Goal: Task Accomplishment & Management: Manage account settings

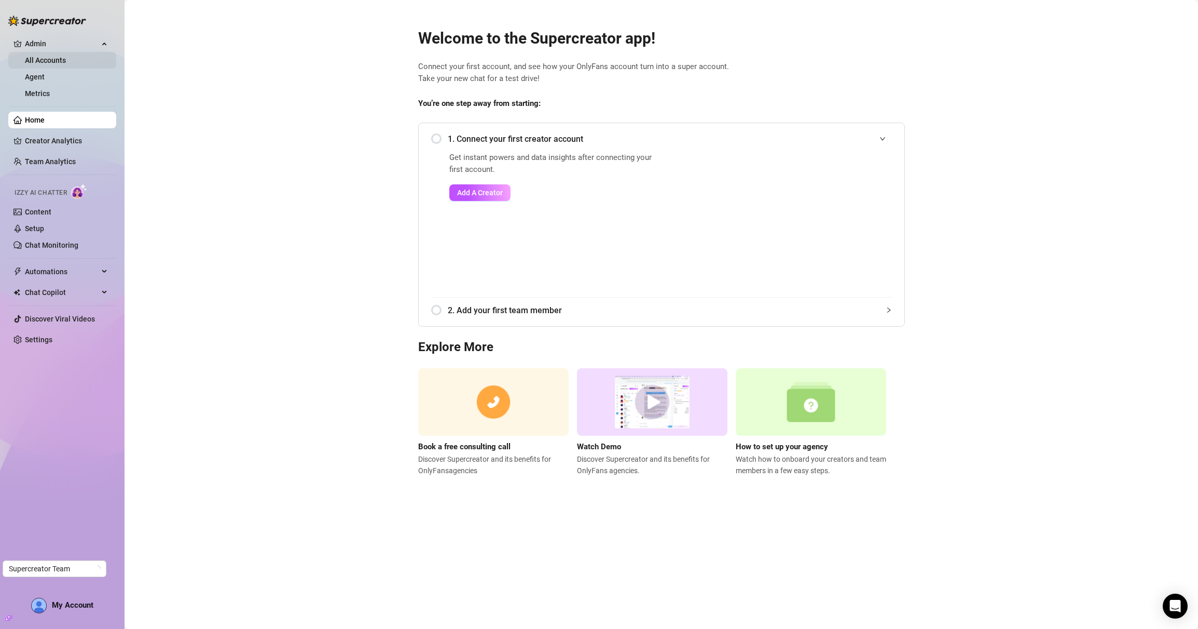
click at [66, 56] on link "All Accounts" at bounding box center [45, 60] width 41 height 8
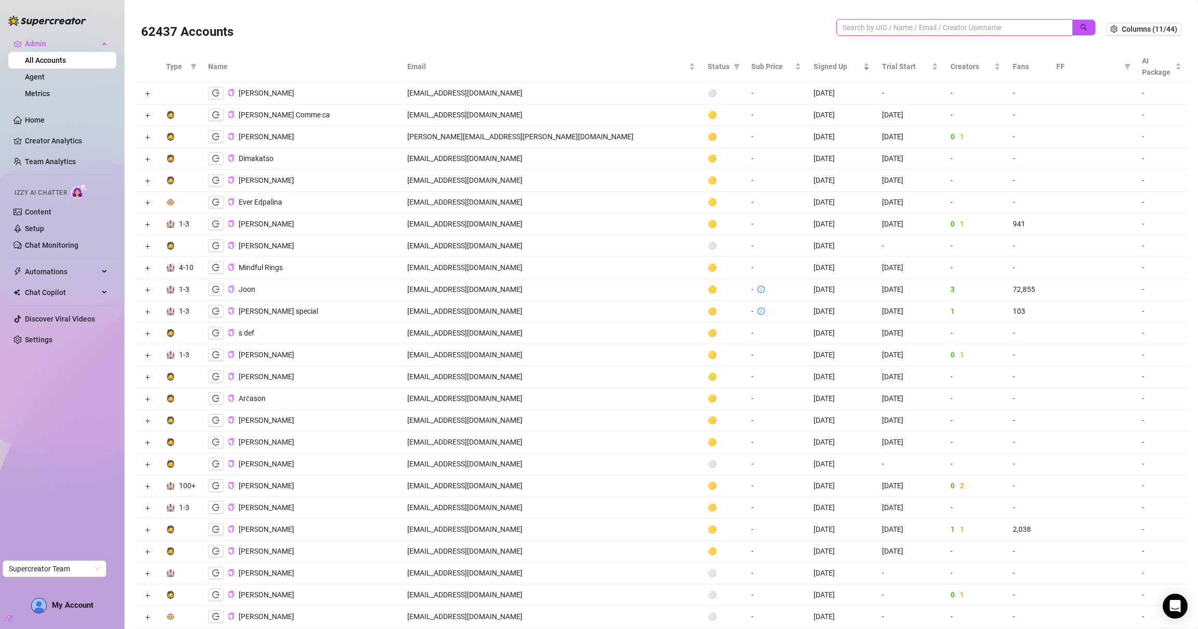
click at [930, 28] on input "search" at bounding box center [950, 27] width 215 height 11
paste input "M6syqLRCOJggRzZtNVX80Ac5HTA2"
type input "M6syqLRCOJggRzZtNVX80Ac5HTA2"
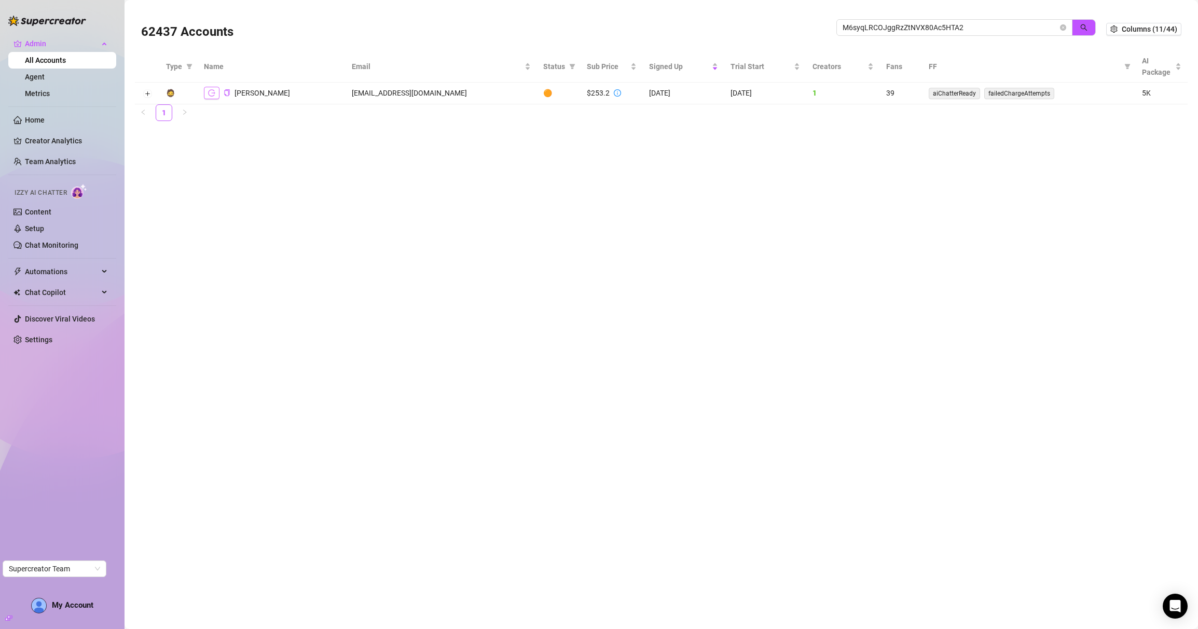
click at [217, 91] on button "button" at bounding box center [212, 93] width 16 height 12
drag, startPoint x: 966, startPoint y: 26, endPoint x: 838, endPoint y: 25, distance: 127.7
click at [838, 25] on span "M6syqLRCOJggRzZtNVX80Ac5HTA2" at bounding box center [955, 27] width 236 height 17
click at [154, 93] on td at bounding box center [147, 94] width 25 height 22
click at [151, 93] on button "Expand row" at bounding box center [147, 94] width 8 height 8
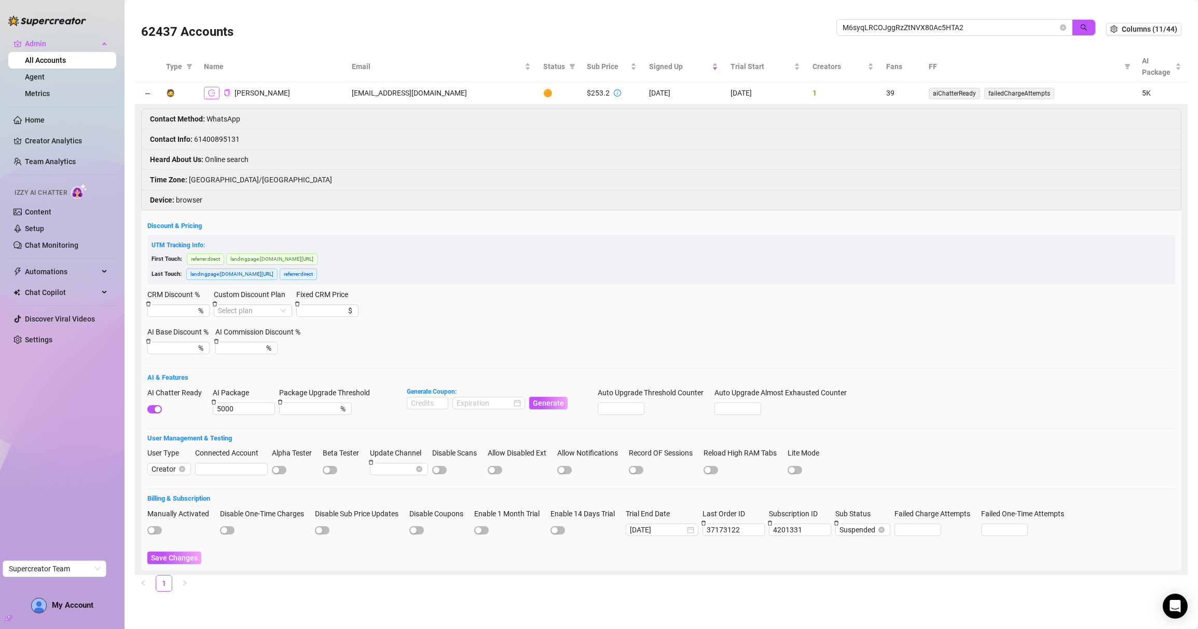
click at [216, 97] on button "button" at bounding box center [212, 93] width 16 height 12
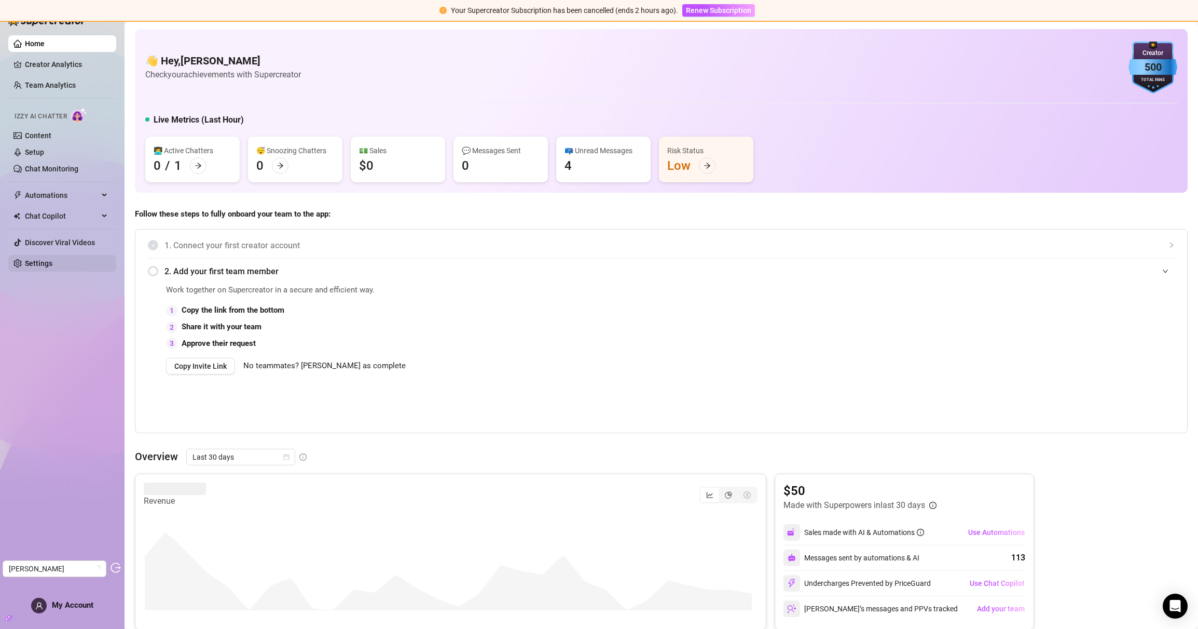
click at [52, 267] on link "Settings" at bounding box center [39, 263] width 28 height 8
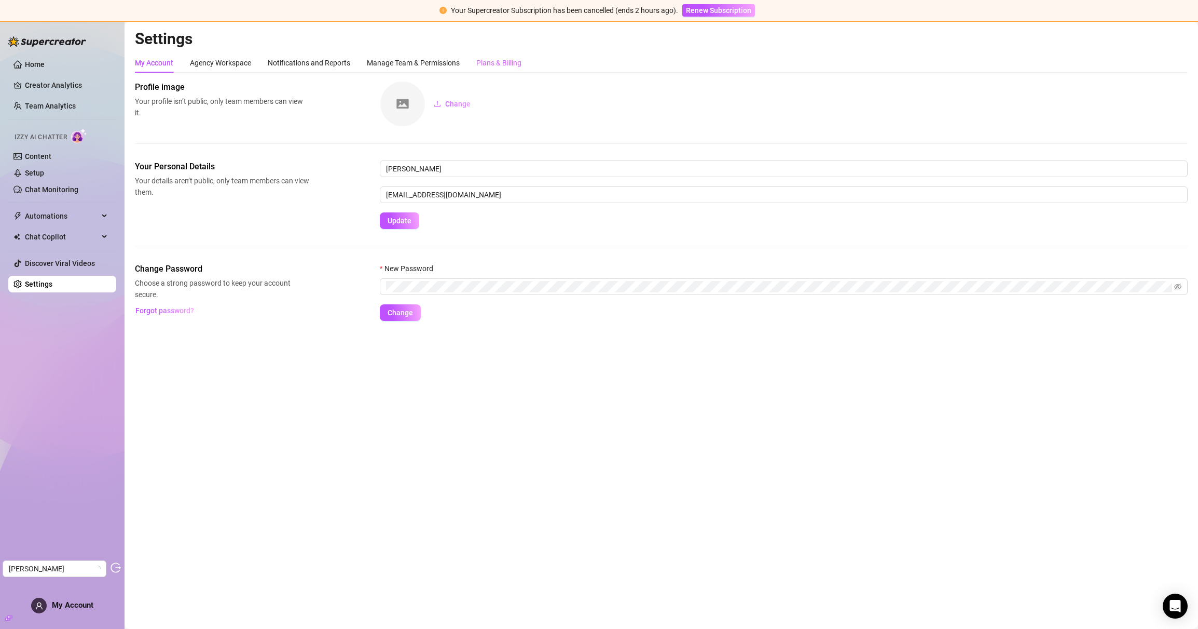
click at [502, 69] on div "Plans & Billing" at bounding box center [498, 63] width 45 height 20
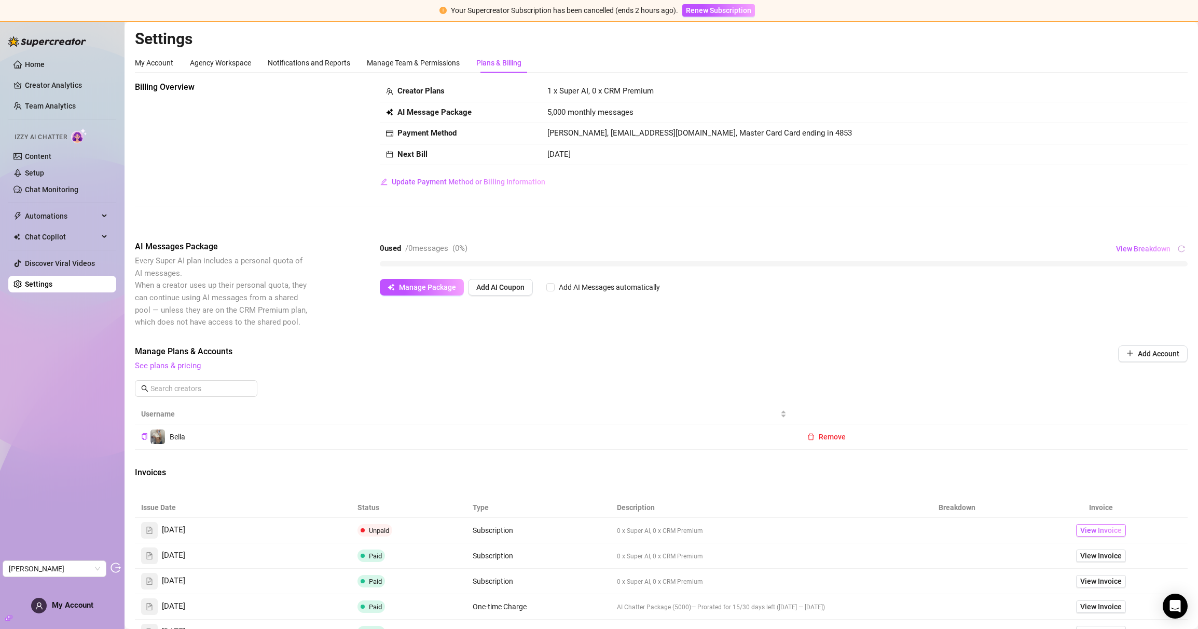
click at [1112, 534] on span "View Invoice" at bounding box center [1102, 529] width 42 height 11
click at [49, 89] on link "Creator Analytics" at bounding box center [66, 85] width 83 height 17
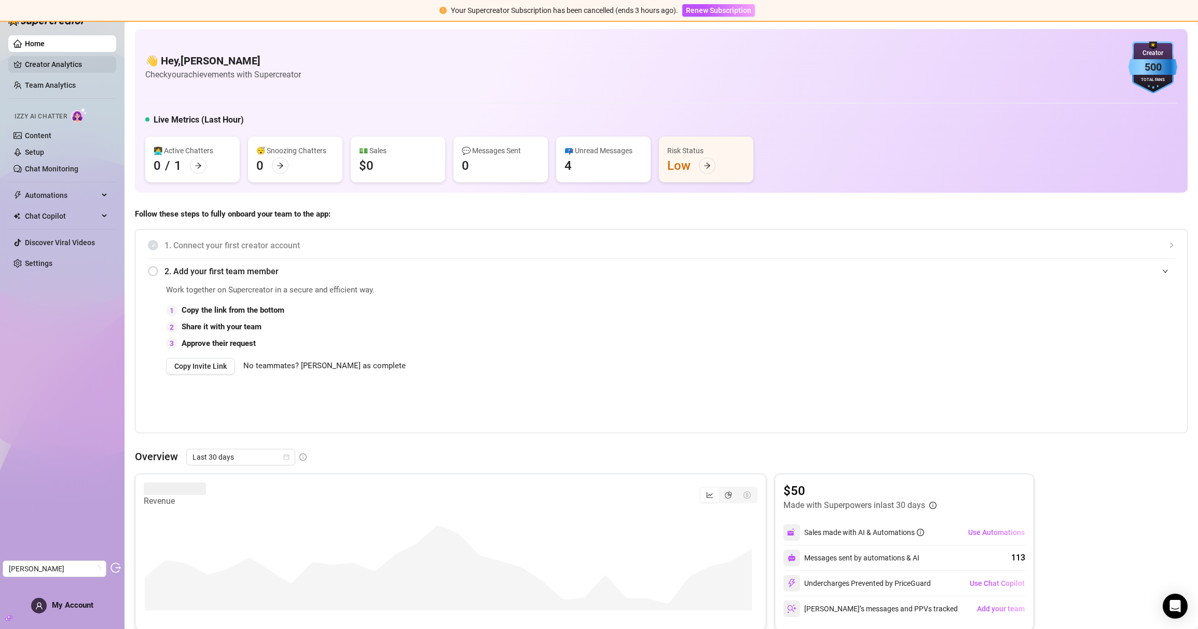
click at [43, 67] on link "Creator Analytics" at bounding box center [66, 64] width 83 height 17
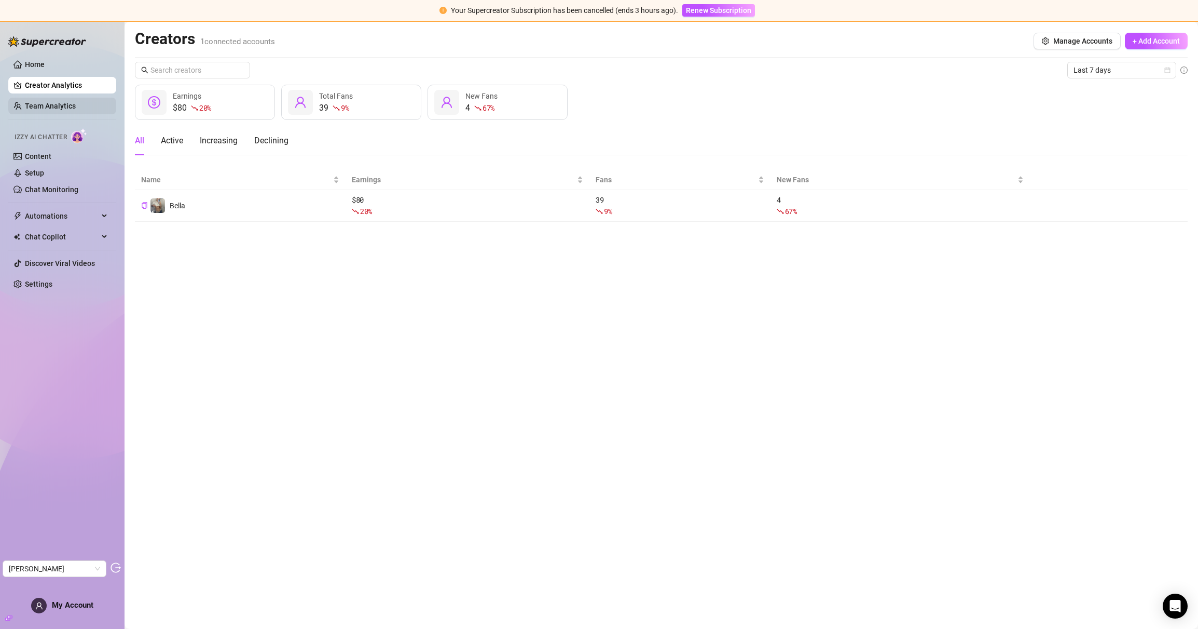
click at [42, 103] on link "Team Analytics" at bounding box center [50, 106] width 51 height 8
